Goal: Navigation & Orientation: Find specific page/section

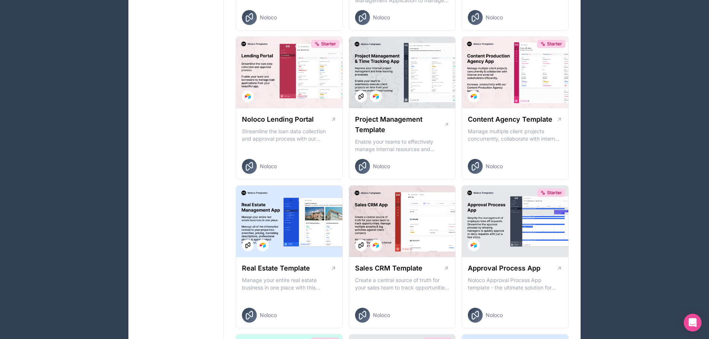
scroll to position [37, 0]
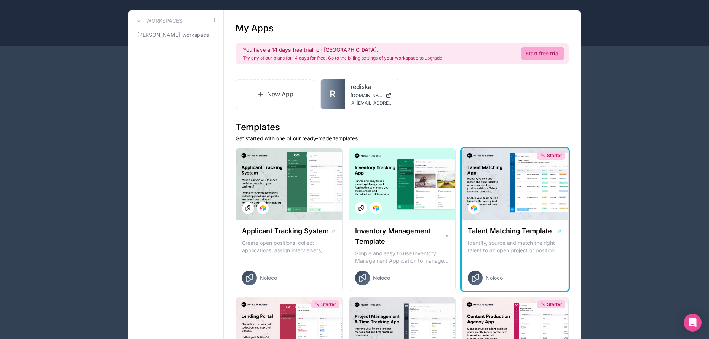
click at [516, 191] on div "Starter" at bounding box center [515, 183] width 106 height 71
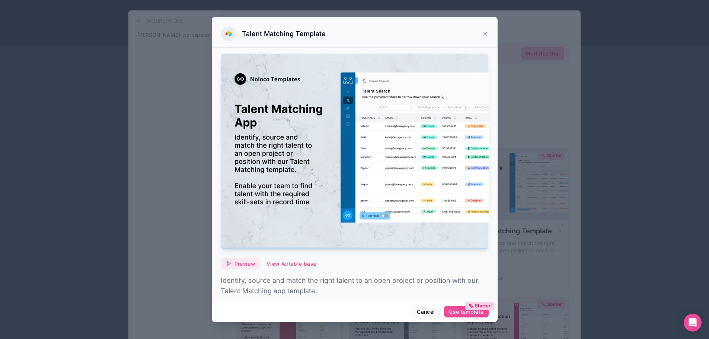
click at [239, 262] on span "Preview" at bounding box center [244, 263] width 21 height 7
click at [481, 34] on div "Talent Matching Template" at bounding box center [354, 33] width 267 height 15
click at [485, 34] on icon at bounding box center [485, 34] width 6 height 6
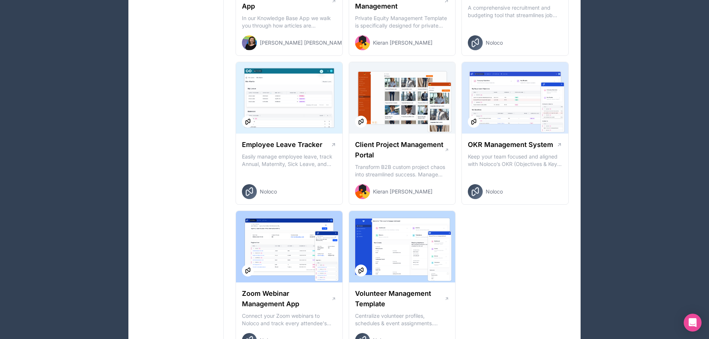
scroll to position [1042, 0]
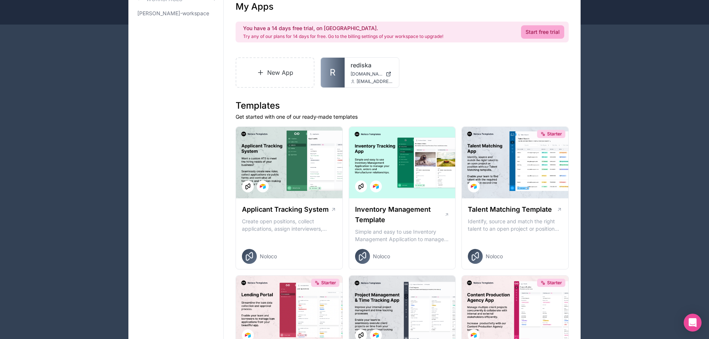
scroll to position [0, 0]
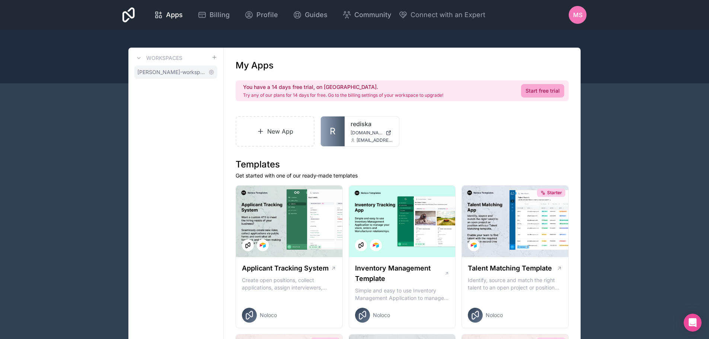
click at [192, 71] on span "[PERSON_NAME]-workspace" at bounding box center [171, 71] width 68 height 7
click at [360, 133] on span "[DOMAIN_NAME]" at bounding box center [366, 133] width 32 height 6
